Goal: Information Seeking & Learning: Check status

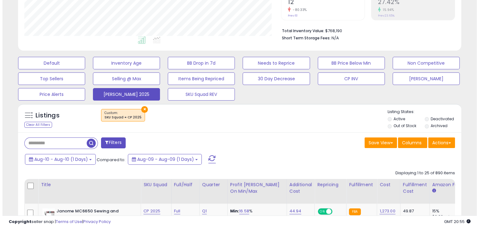
scroll to position [138, 0]
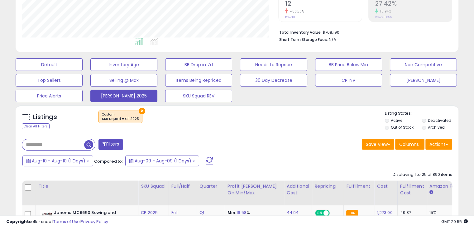
click at [208, 160] on span at bounding box center [209, 161] width 7 height 8
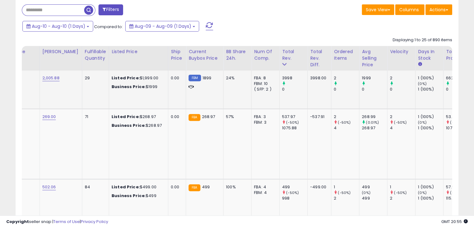
scroll to position [0, 0]
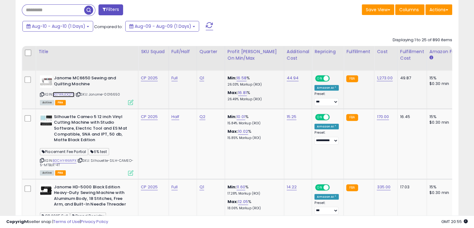
click at [72, 94] on link "B07RRJDQ75" at bounding box center [64, 94] width 22 height 5
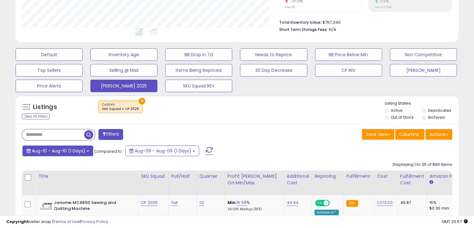
click at [87, 151] on b at bounding box center [88, 150] width 2 height 1
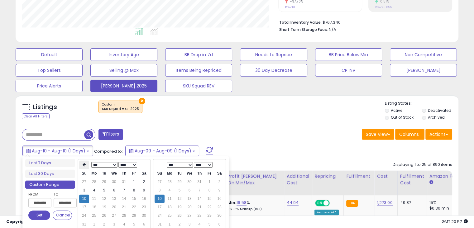
click at [85, 163] on icon at bounding box center [84, 165] width 3 height 4
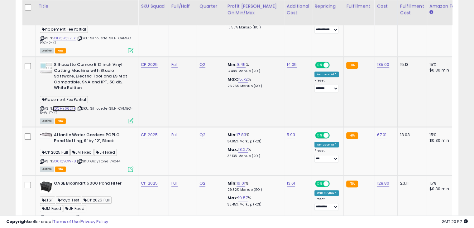
click at [70, 106] on link "B0CHY6627K" at bounding box center [64, 108] width 23 height 5
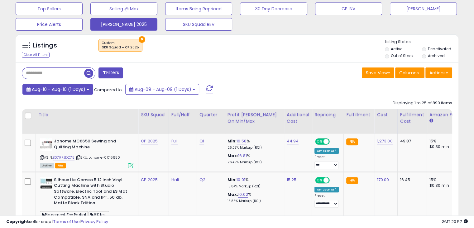
click at [85, 90] on span "Aug-10 - Aug-10 (1 Days)" at bounding box center [59, 89] width 54 height 6
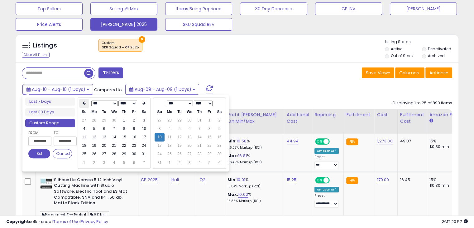
click at [85, 104] on icon at bounding box center [84, 103] width 3 height 4
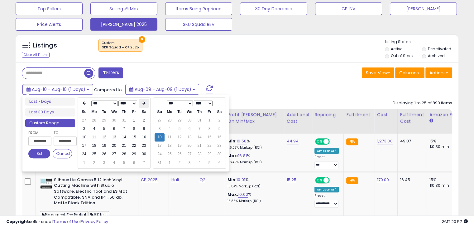
click at [148, 101] on th at bounding box center [144, 103] width 10 height 9
click at [114, 121] on td "1" at bounding box center [114, 120] width 10 height 8
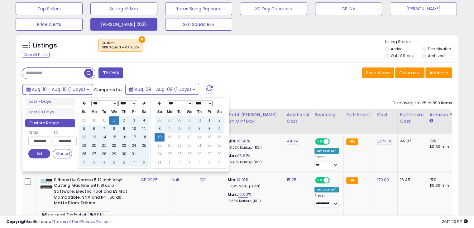
type input "**********"
click at [41, 153] on button "Set" at bounding box center [39, 153] width 22 height 9
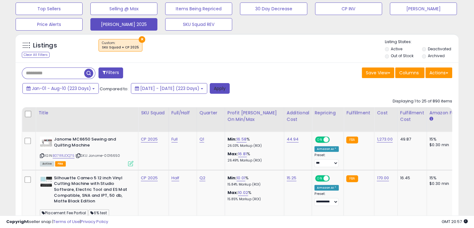
click at [230, 89] on button "Apply" at bounding box center [220, 88] width 20 height 11
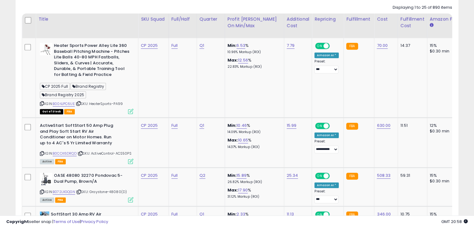
scroll to position [305, 0]
click at [262, 137] on div "Max: 10.65 % 14.37% Markup (ROI)" at bounding box center [254, 143] width 52 height 12
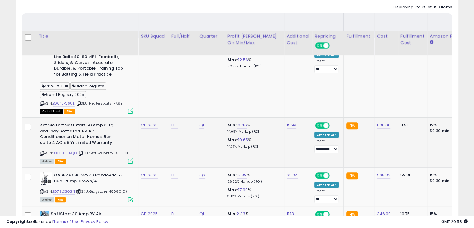
scroll to position [352, 0]
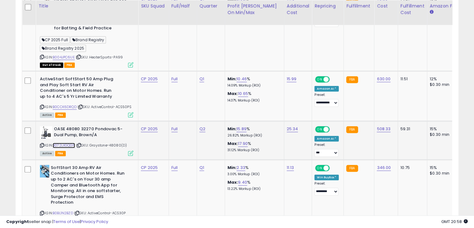
click at [69, 147] on link "B072LXGQGN" at bounding box center [64, 145] width 22 height 5
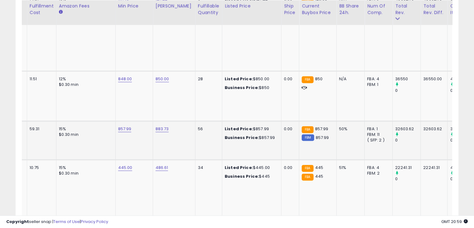
scroll to position [0, 168]
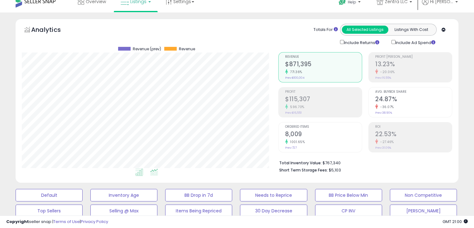
click at [154, 170] on icon at bounding box center [154, 171] width 8 height 7
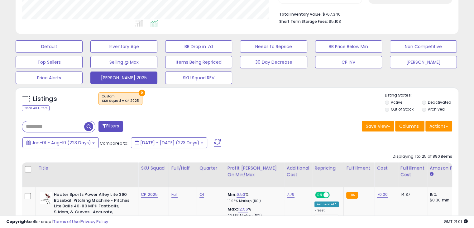
click at [65, 127] on input "text" at bounding box center [53, 126] width 62 height 11
paste input "**********"
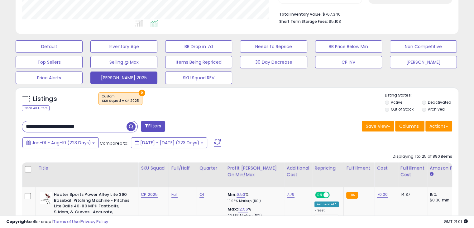
type input "**********"
click at [129, 126] on span "button" at bounding box center [131, 126] width 9 height 9
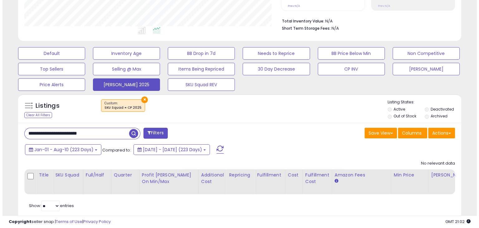
scroll to position [166, 0]
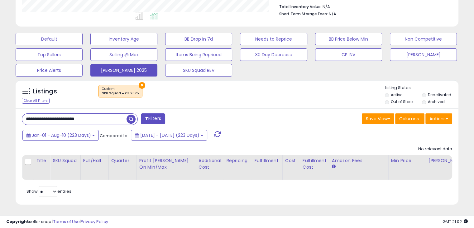
click at [139, 83] on button "×" at bounding box center [142, 85] width 7 height 7
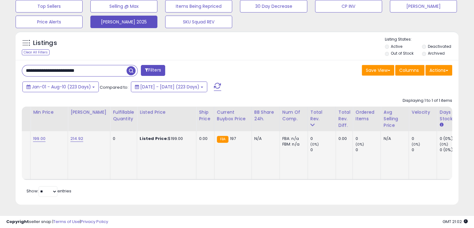
scroll to position [0, 464]
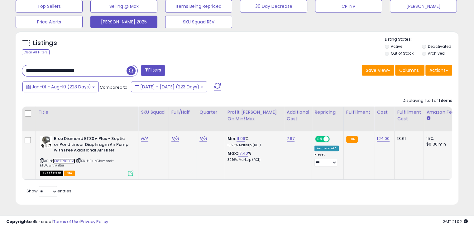
click at [71, 158] on link "B08FRBFBFW" at bounding box center [64, 160] width 22 height 5
